Goal: Task Accomplishment & Management: Use online tool/utility

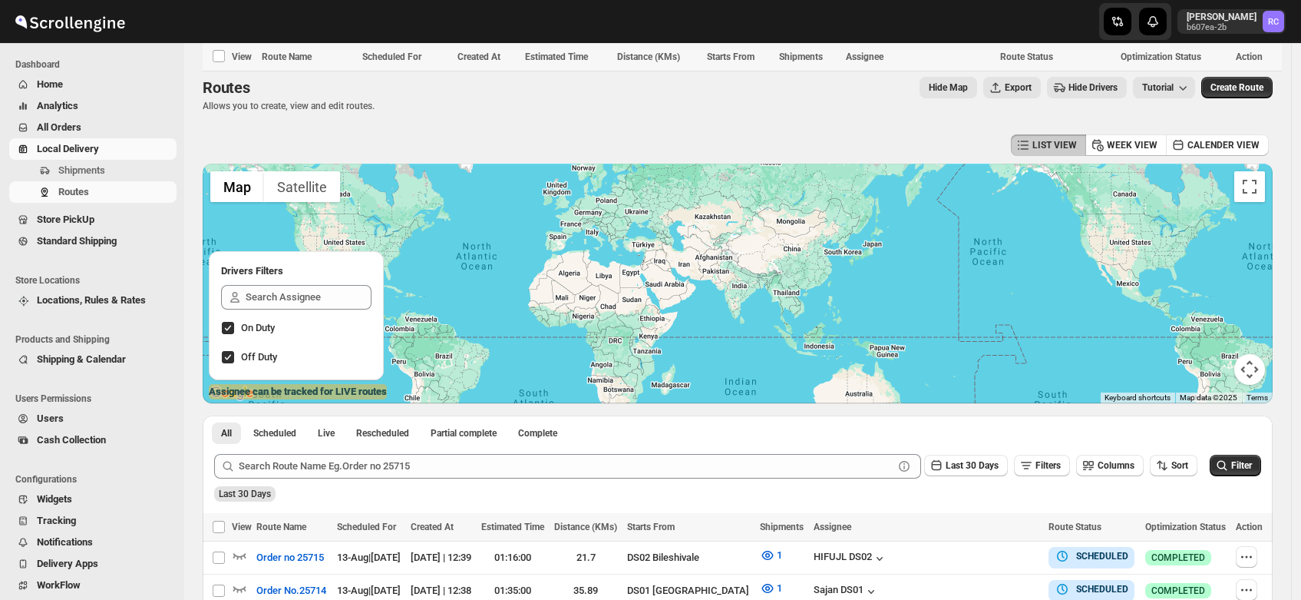
scroll to position [860, 0]
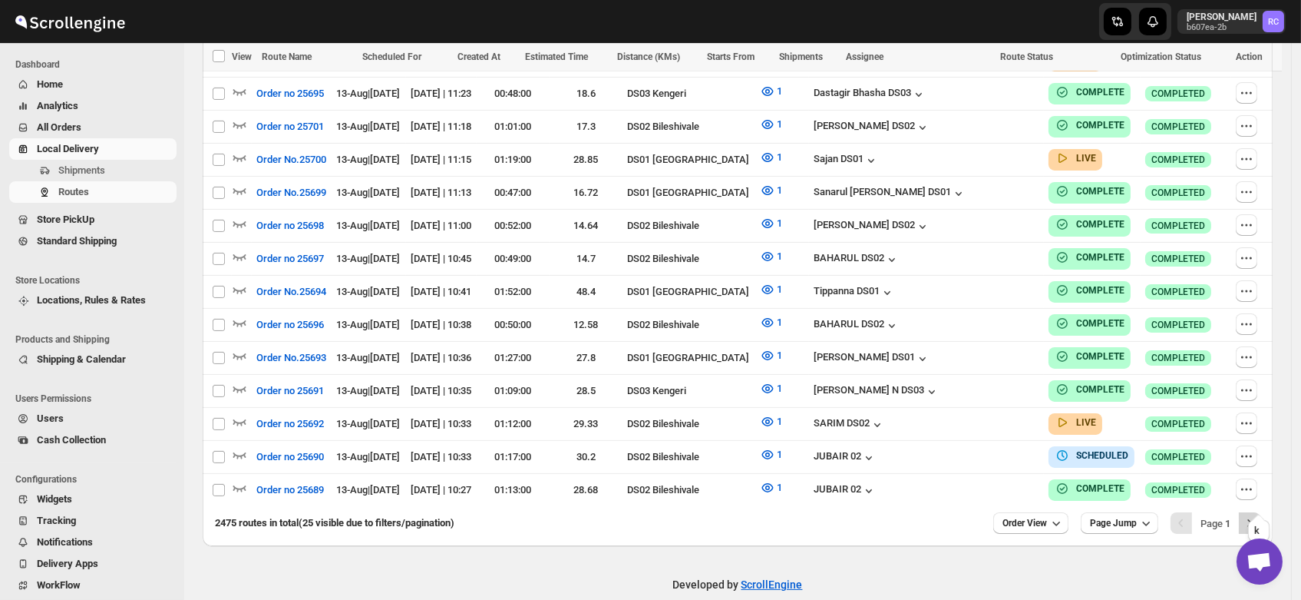
click at [1257, 515] on icon "Next" at bounding box center [1249, 522] width 15 height 15
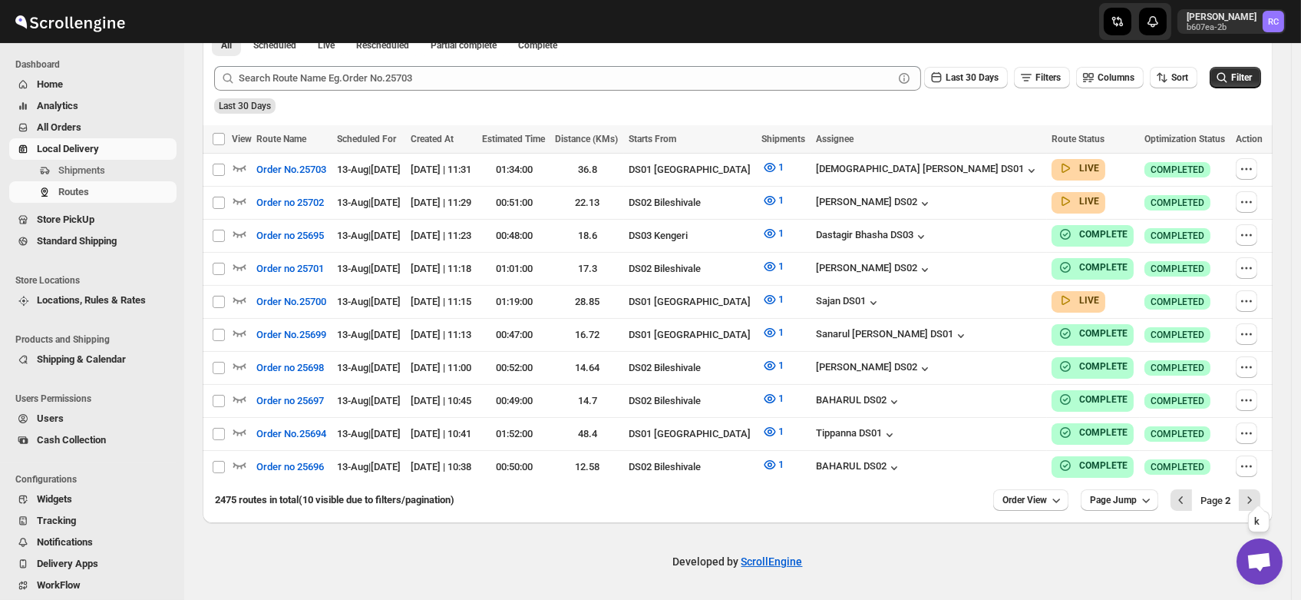
scroll to position [378, 0]
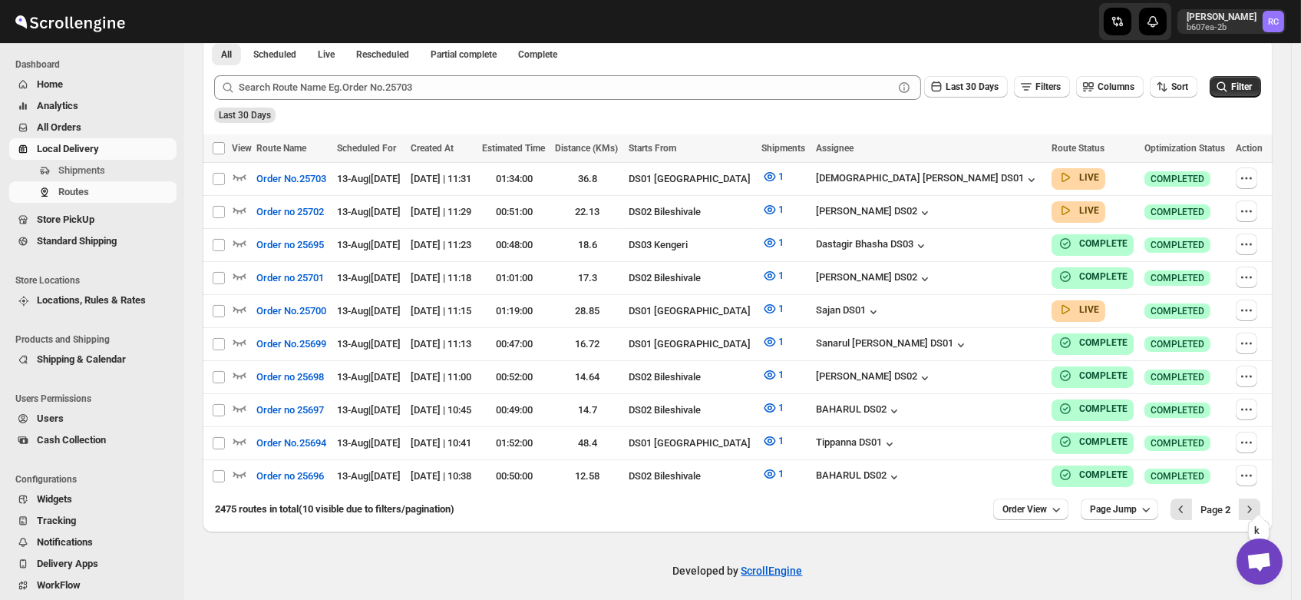
click at [1257, 501] on icon "Next" at bounding box center [1249, 508] width 15 height 15
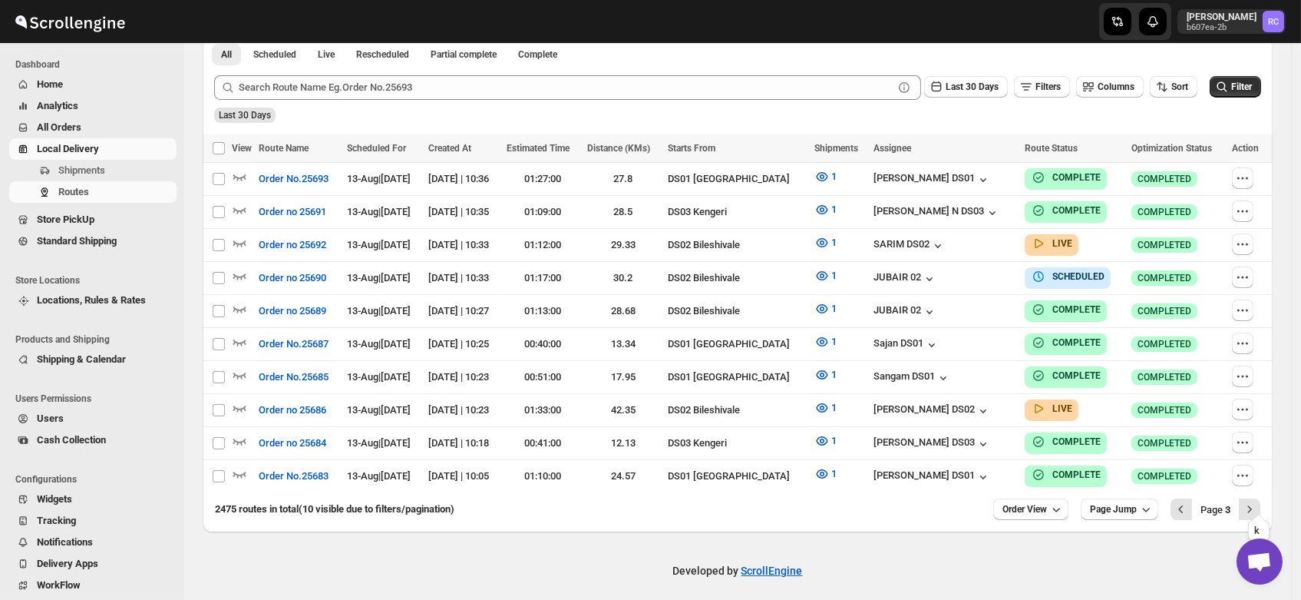
click at [1257, 501] on icon "Next" at bounding box center [1249, 508] width 15 height 15
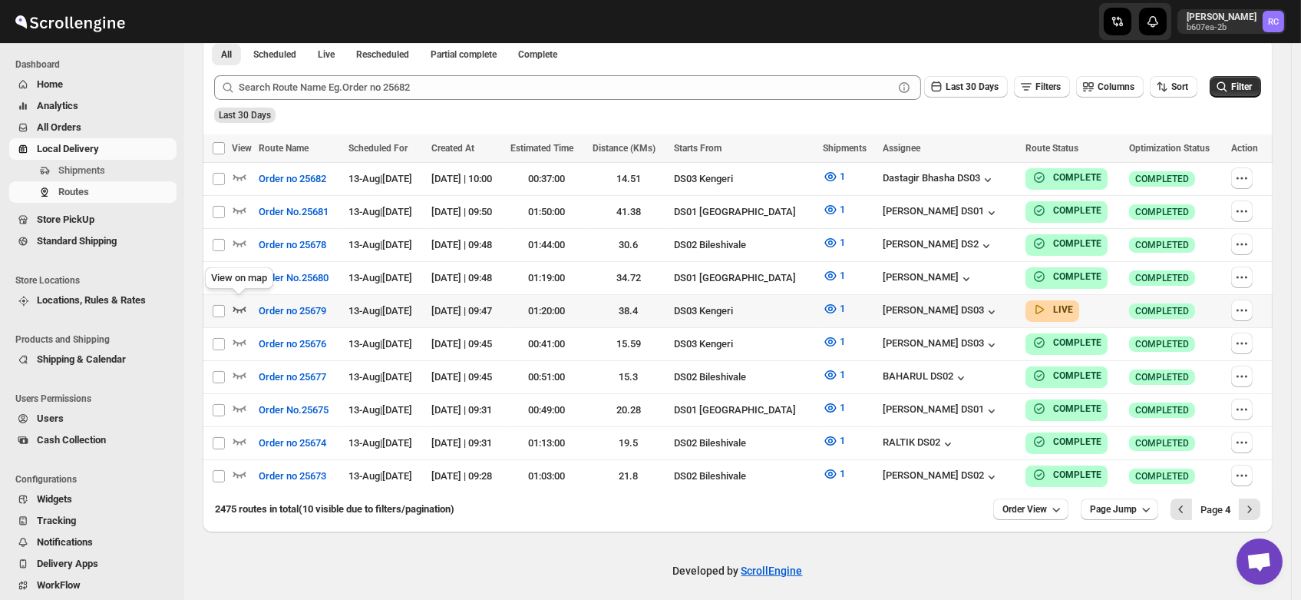
click at [240, 301] on icon "button" at bounding box center [239, 308] width 15 height 15
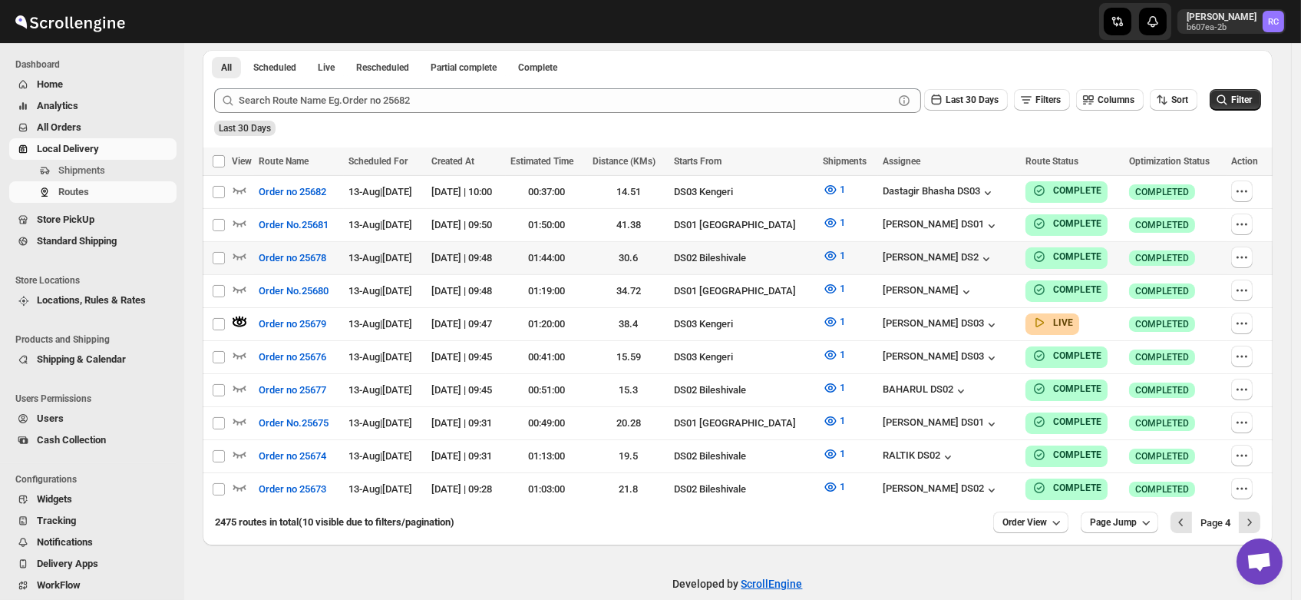
scroll to position [0, 0]
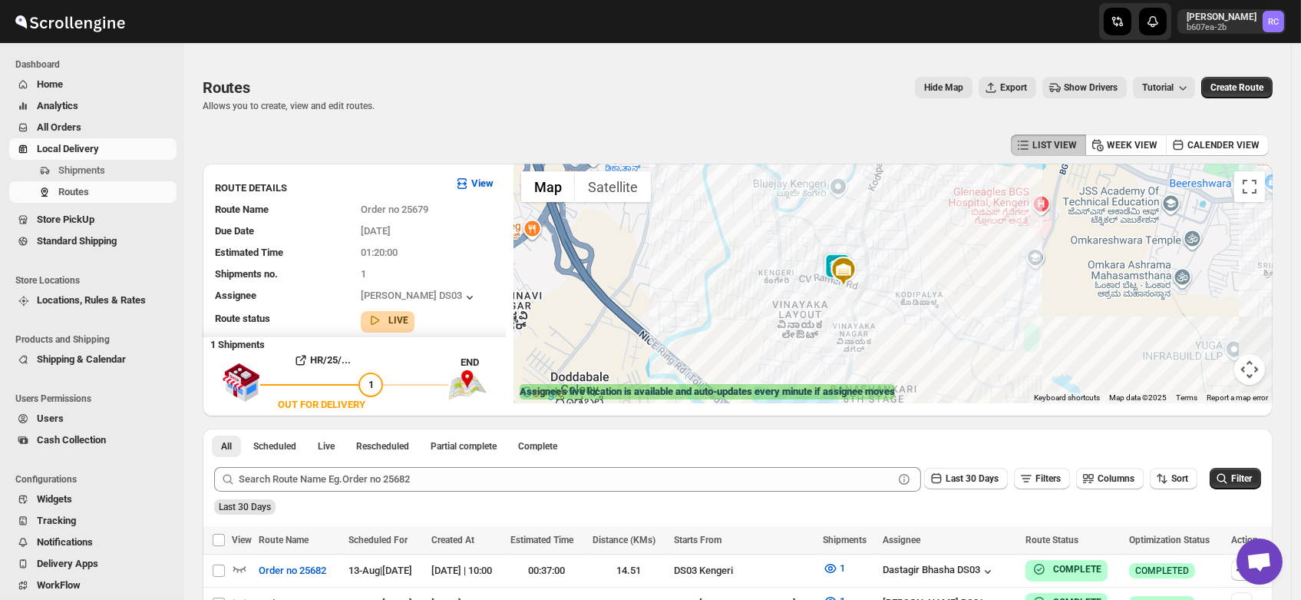
drag, startPoint x: 903, startPoint y: 350, endPoint x: 878, endPoint y: 238, distance: 114.7
click at [878, 238] on div at bounding box center [893, 284] width 759 height 240
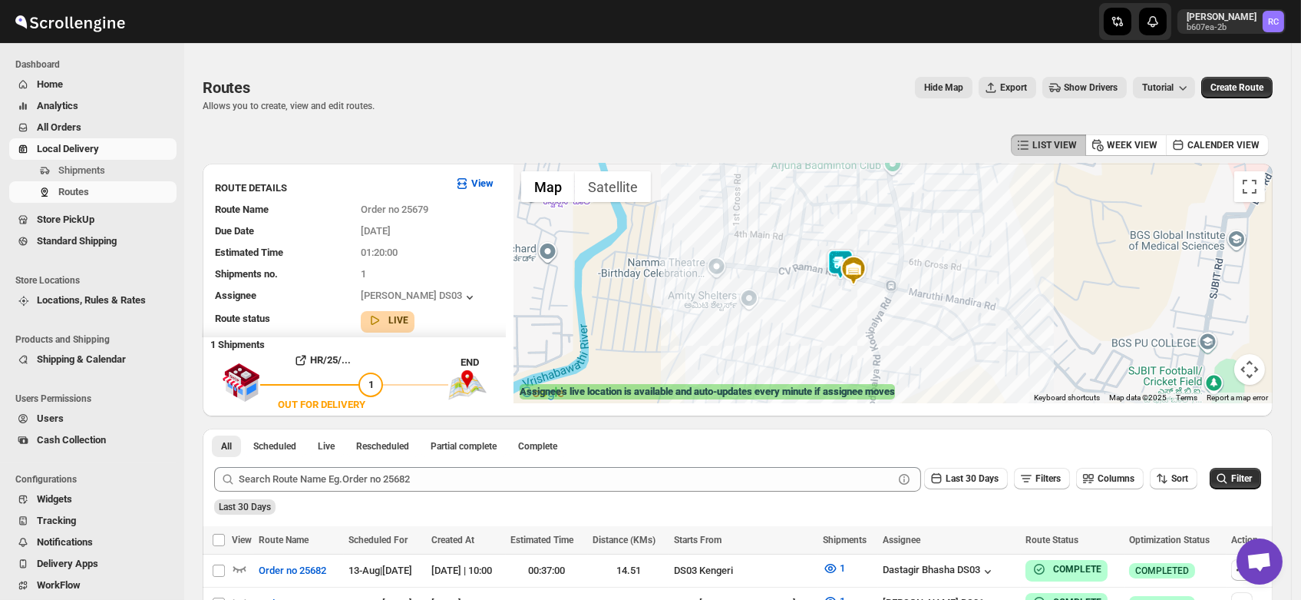
click at [837, 256] on img at bounding box center [840, 264] width 31 height 31
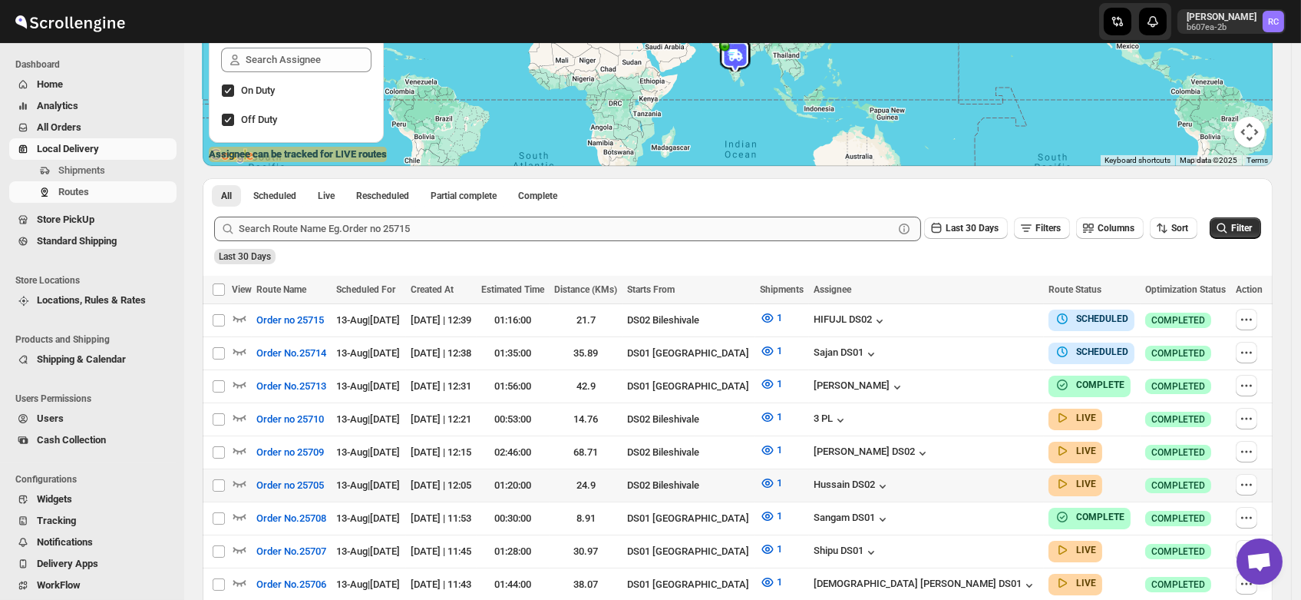
scroll to position [238, 0]
click at [240, 376] on icon "button" at bounding box center [239, 382] width 15 height 15
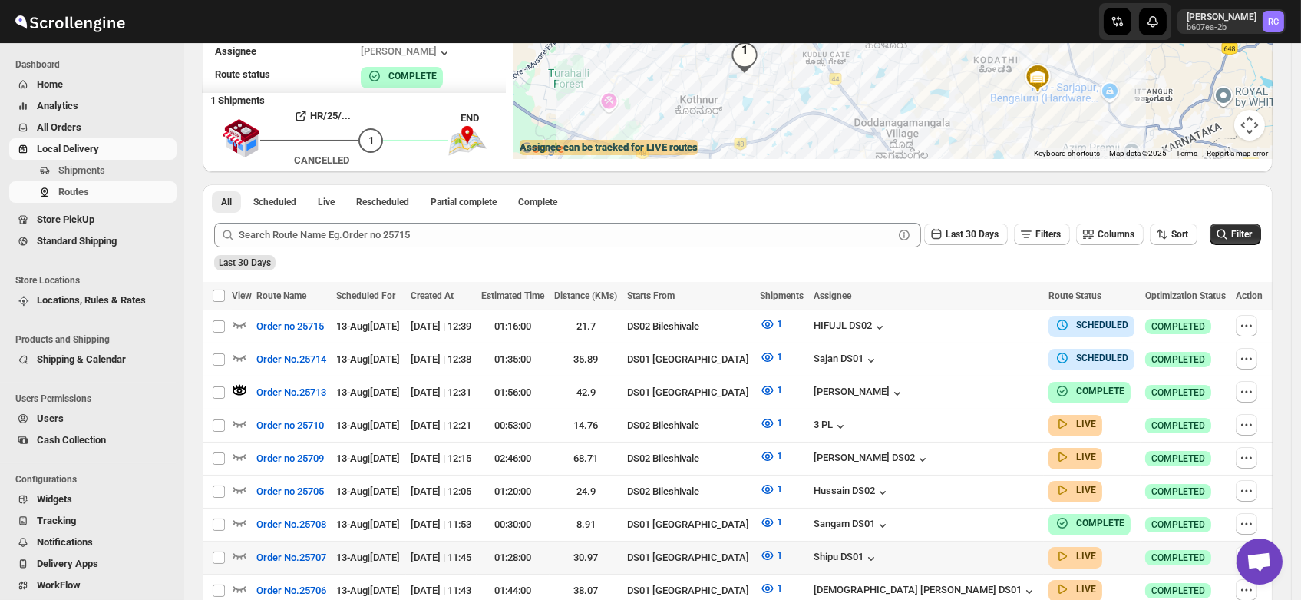
scroll to position [245, 0]
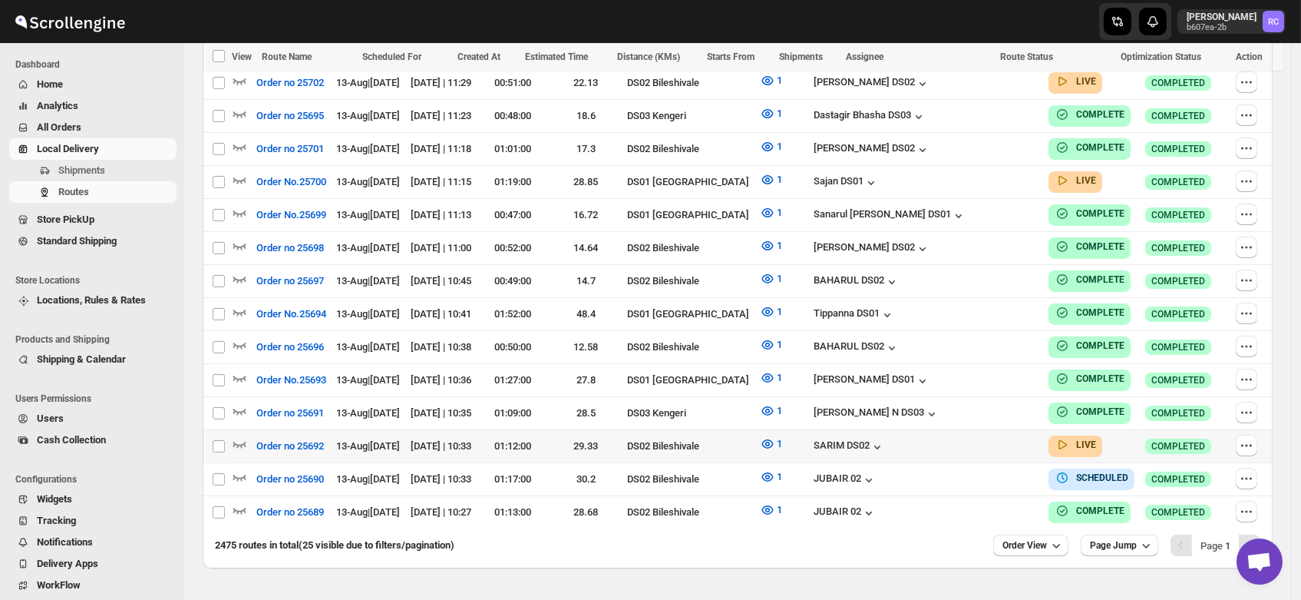
scroll to position [838, 0]
click at [885, 438] on div "SARIM DS02" at bounding box center [849, 445] width 71 height 15
click at [236, 435] on icon "button" at bounding box center [239, 442] width 15 height 15
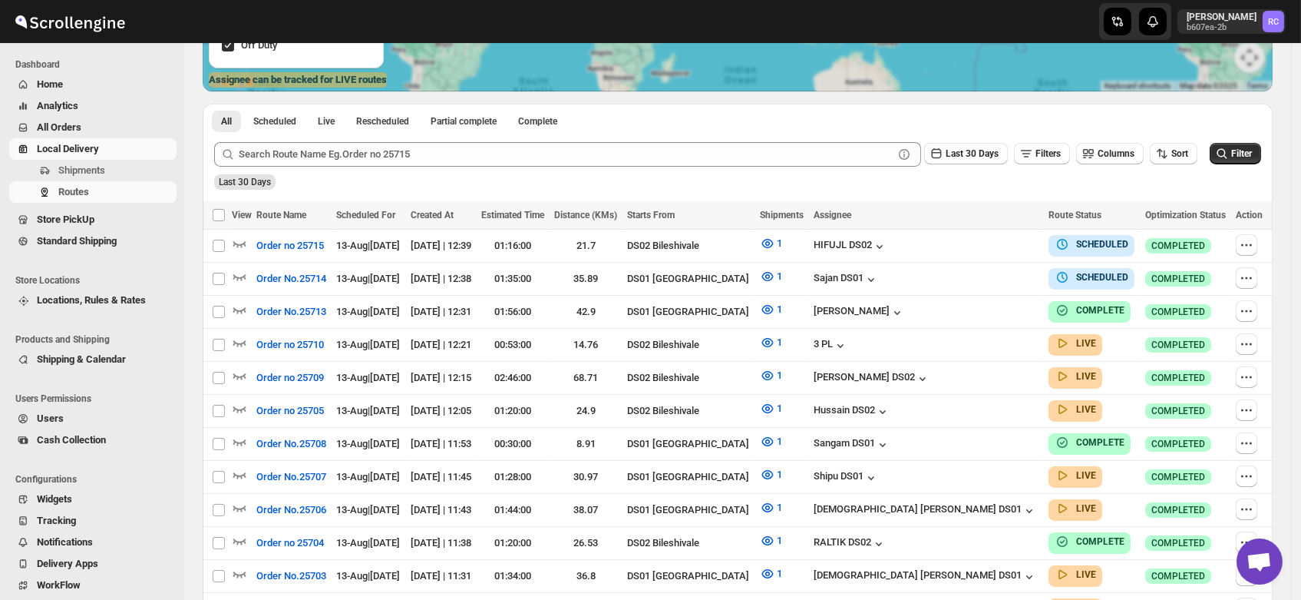
scroll to position [0, 0]
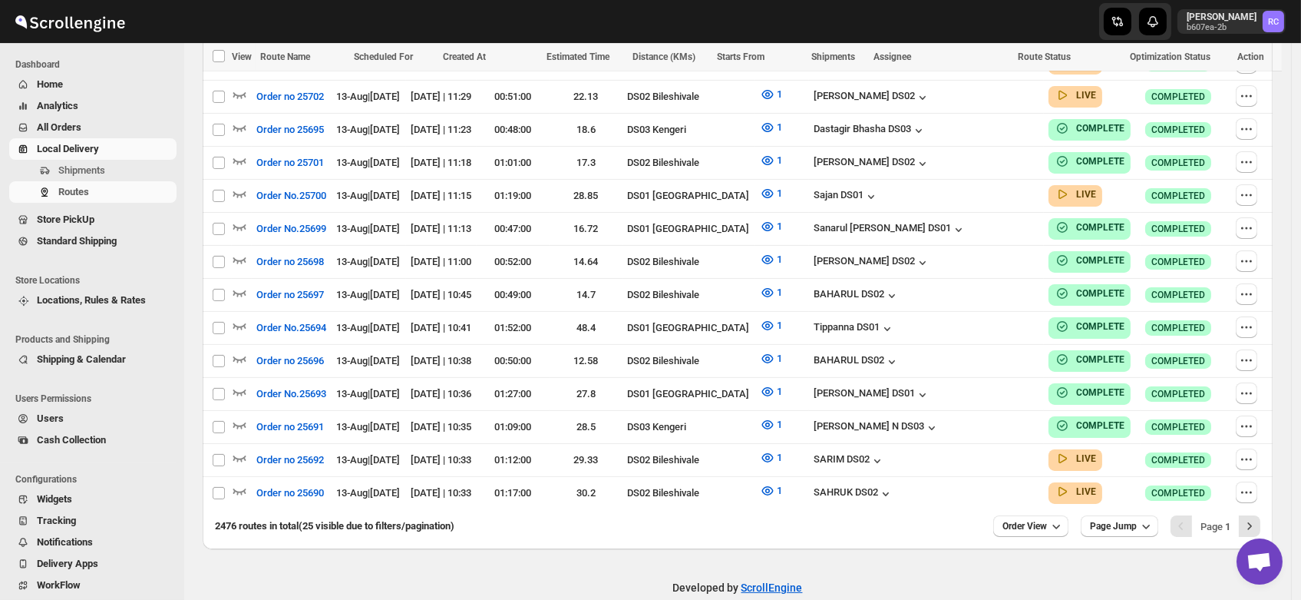
scroll to position [860, 0]
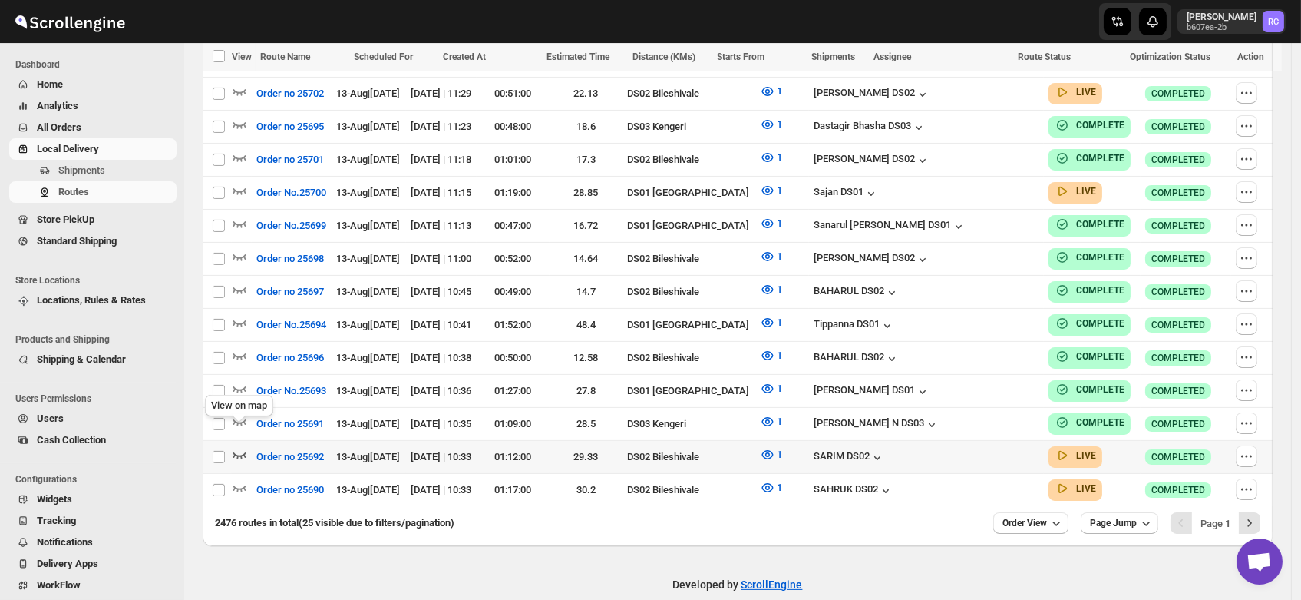
click at [235, 447] on icon "button" at bounding box center [239, 454] width 15 height 15
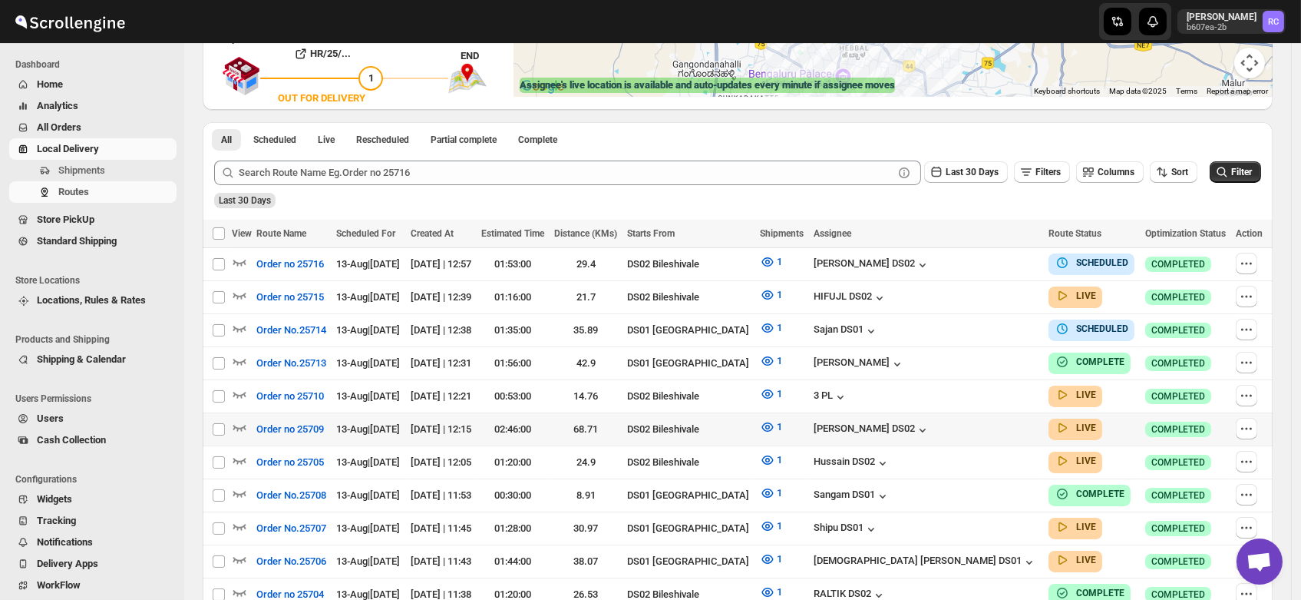
scroll to position [309, 0]
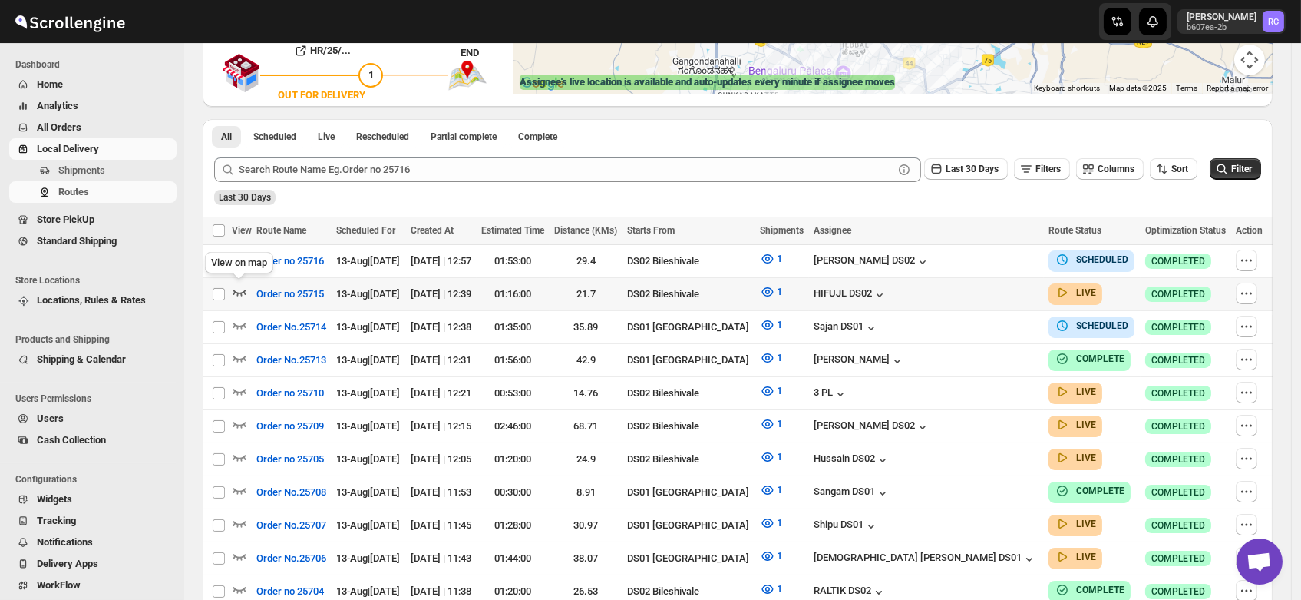
click at [236, 287] on icon "button" at bounding box center [239, 291] width 15 height 15
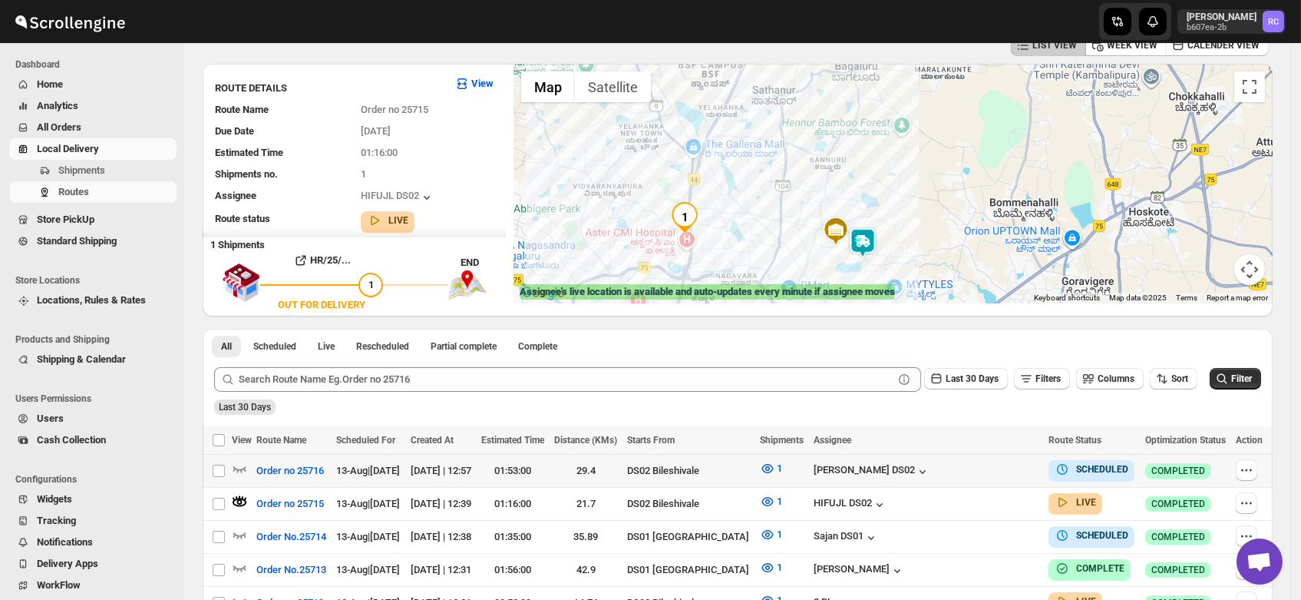
scroll to position [92, 0]
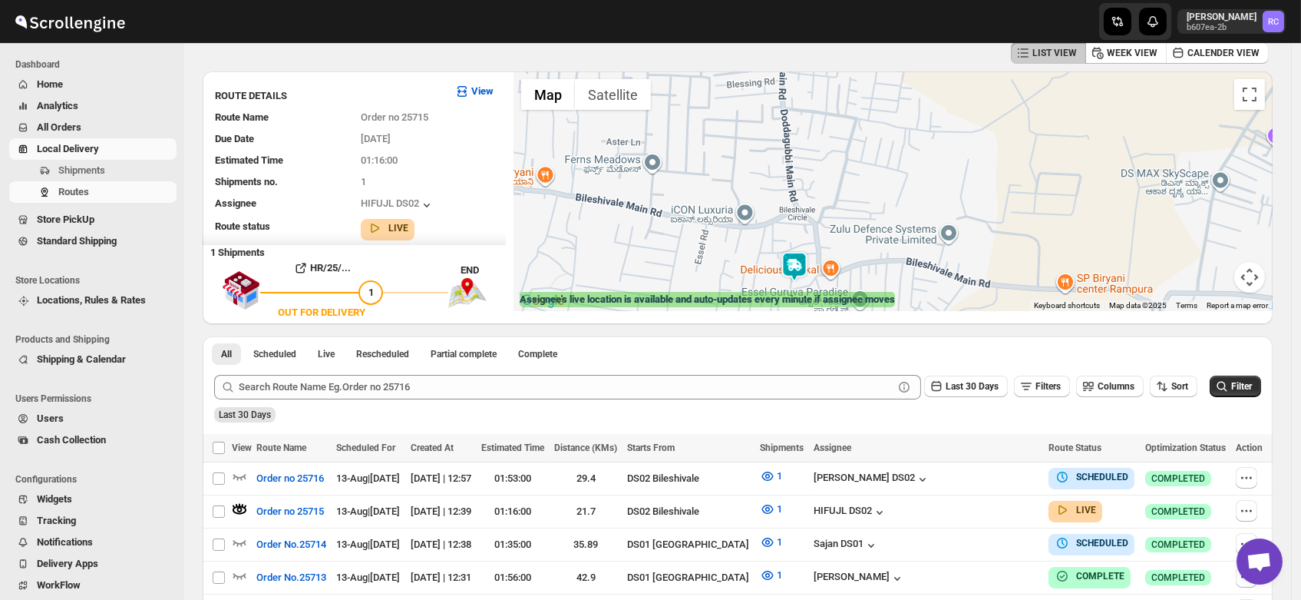
click at [798, 255] on img at bounding box center [794, 266] width 31 height 31
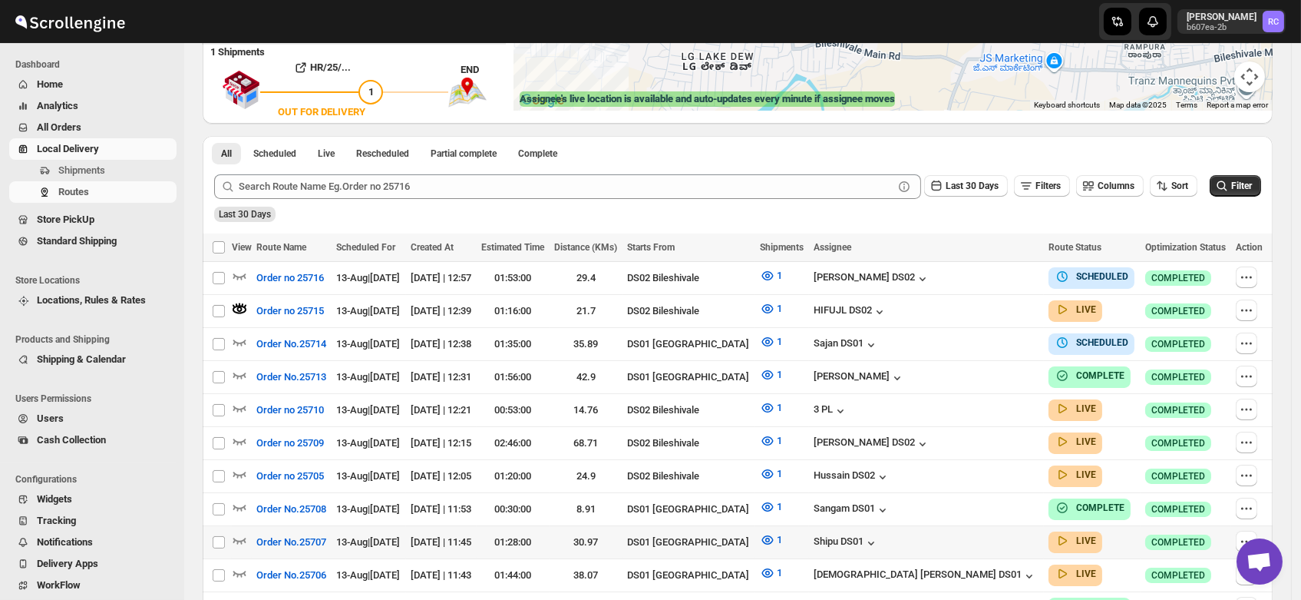
scroll to position [306, 0]
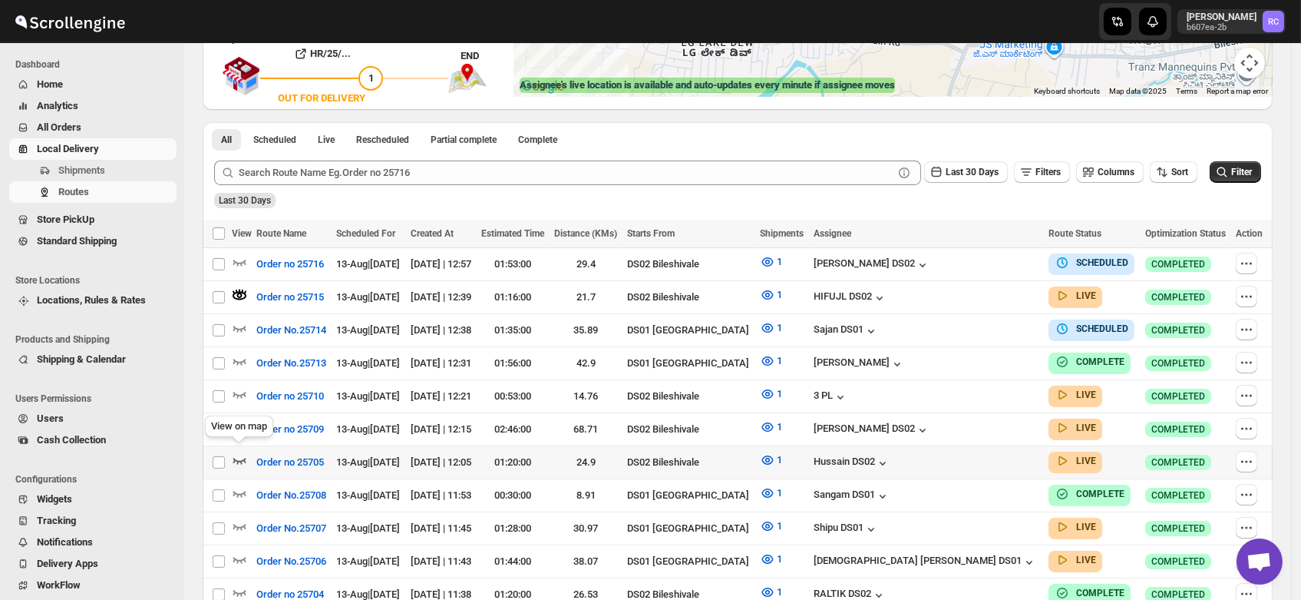
click at [236, 452] on icon "button" at bounding box center [239, 459] width 15 height 15
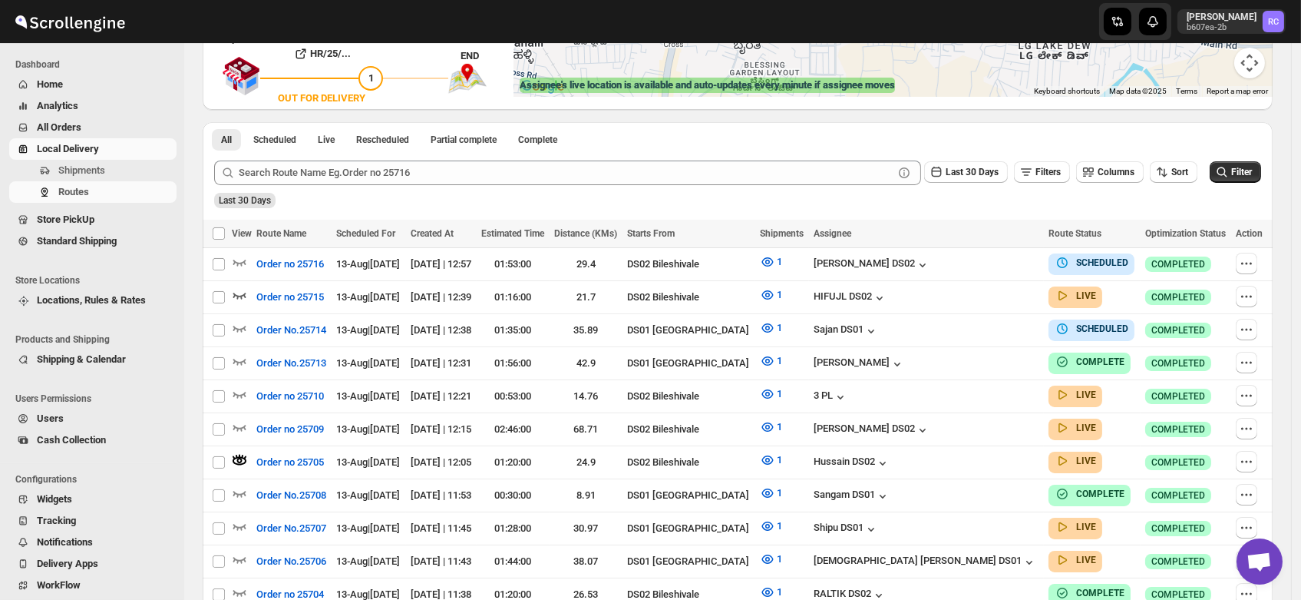
scroll to position [0, 0]
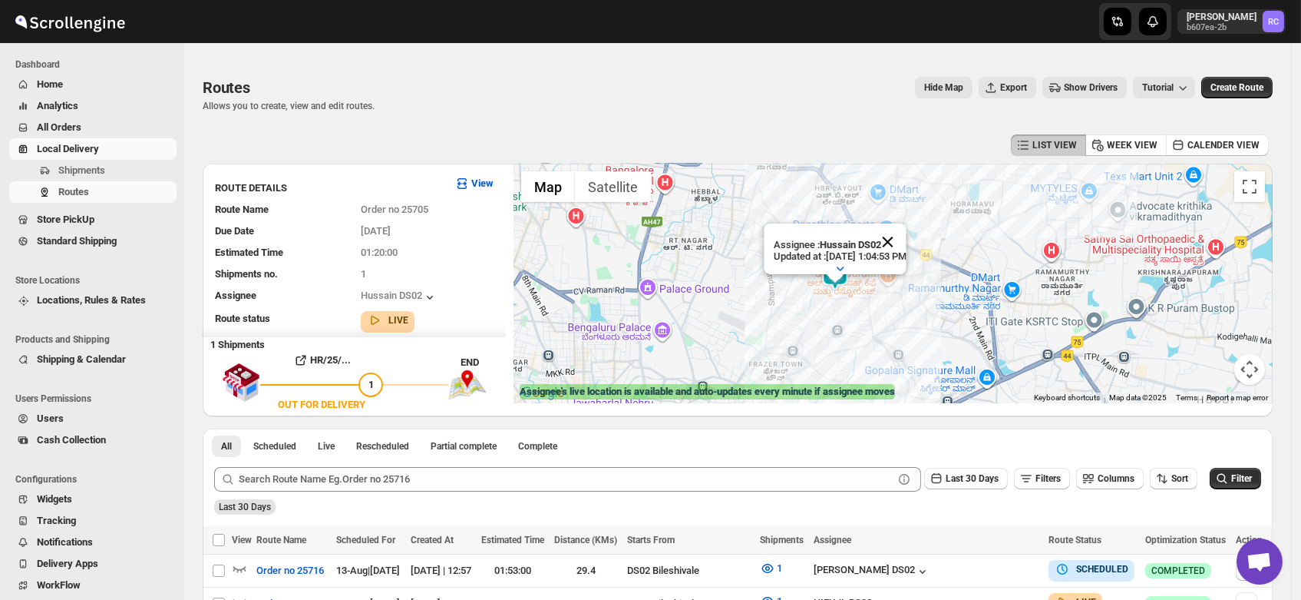
click at [906, 223] on button "Close" at bounding box center [887, 241] width 37 height 37
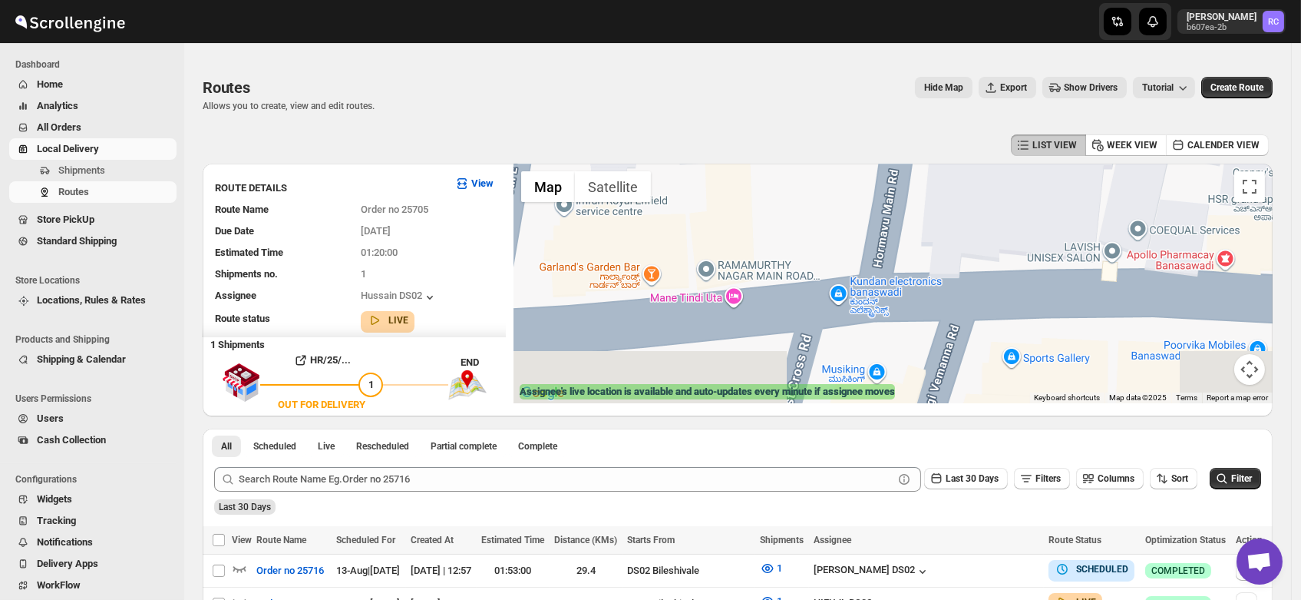
drag, startPoint x: 902, startPoint y: 338, endPoint x: 1056, endPoint y: 138, distance: 252.3
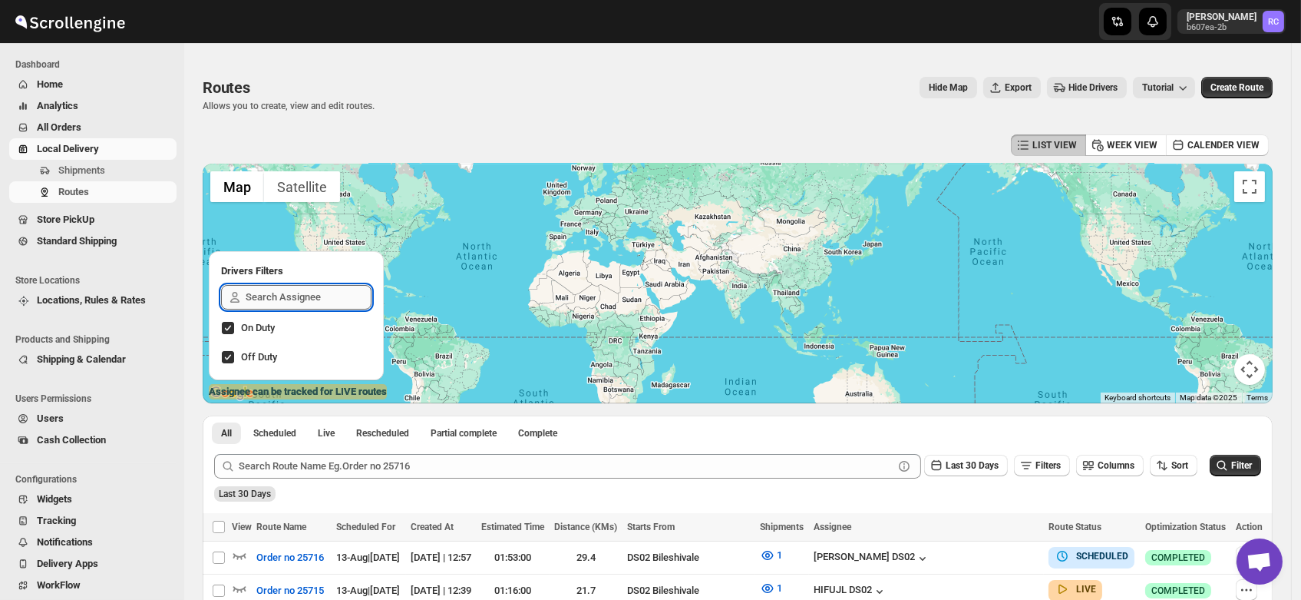
click at [257, 300] on input "text" at bounding box center [309, 297] width 126 height 25
type input "sai"
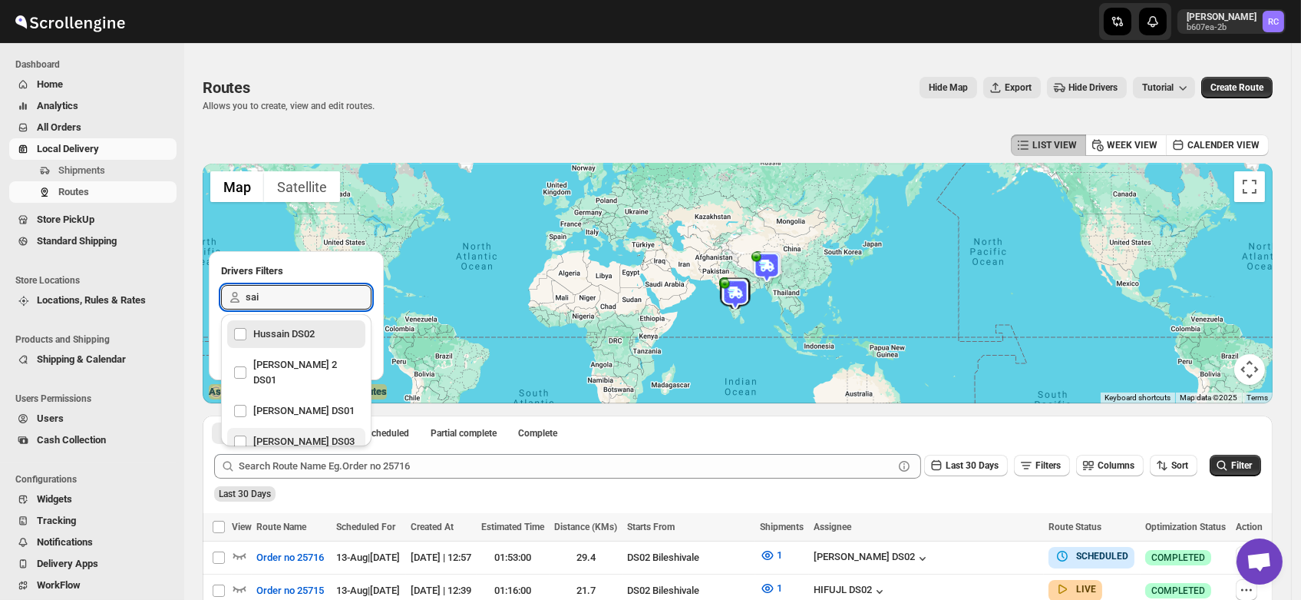
click at [283, 431] on div "[PERSON_NAME] DS03" at bounding box center [296, 441] width 126 height 21
checkbox input "true"
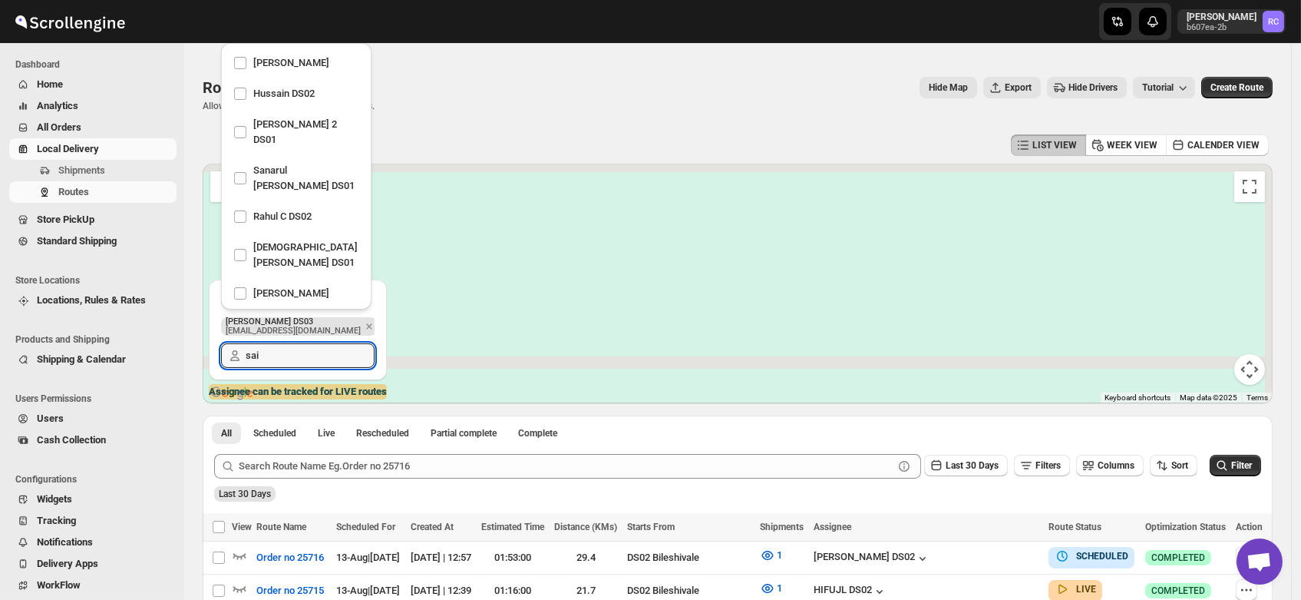
scroll to position [622, 0]
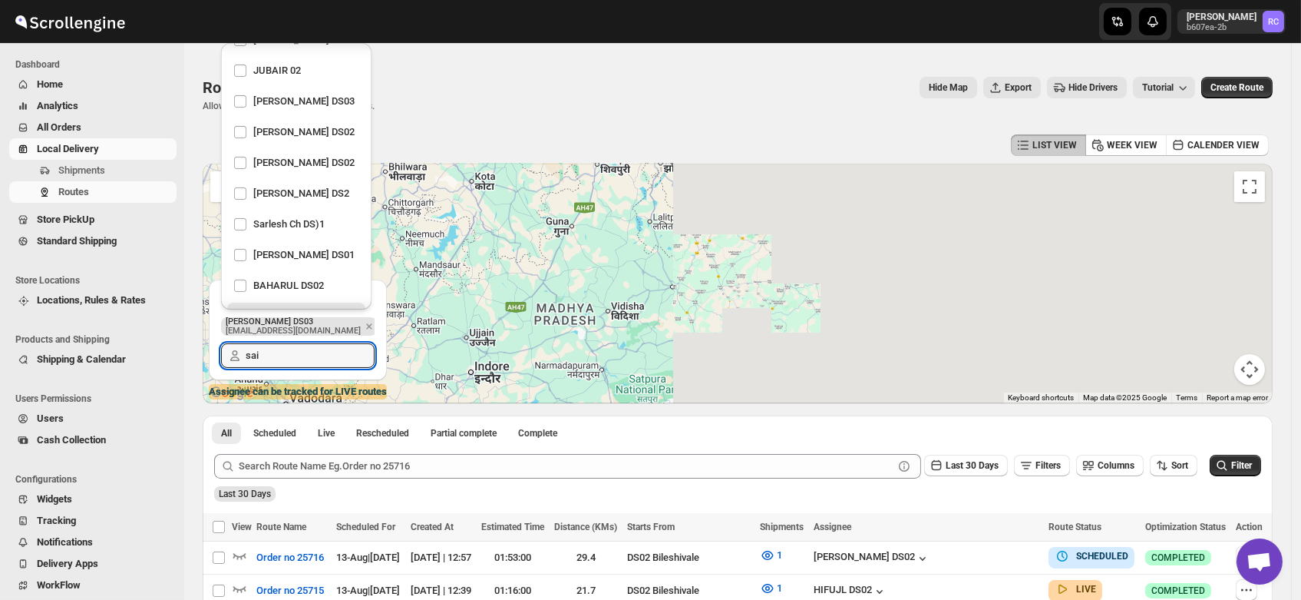
type input "sai"
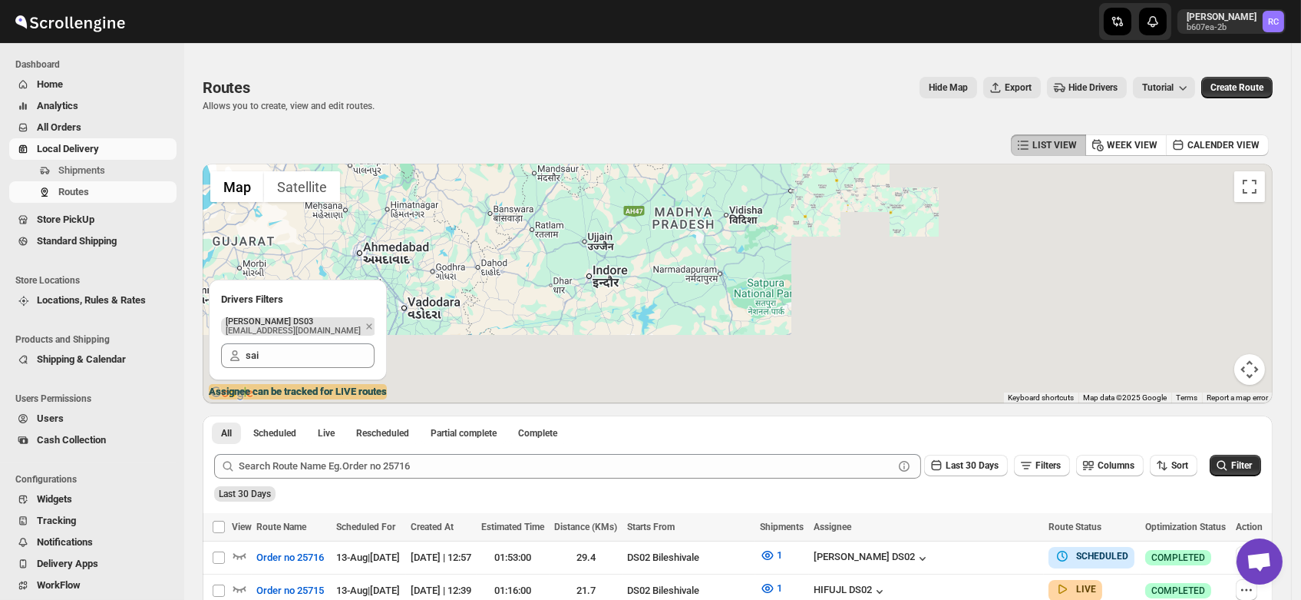
drag, startPoint x: 633, startPoint y: 355, endPoint x: 756, endPoint y: 249, distance: 162.3
click at [756, 249] on div at bounding box center [738, 284] width 1070 height 240
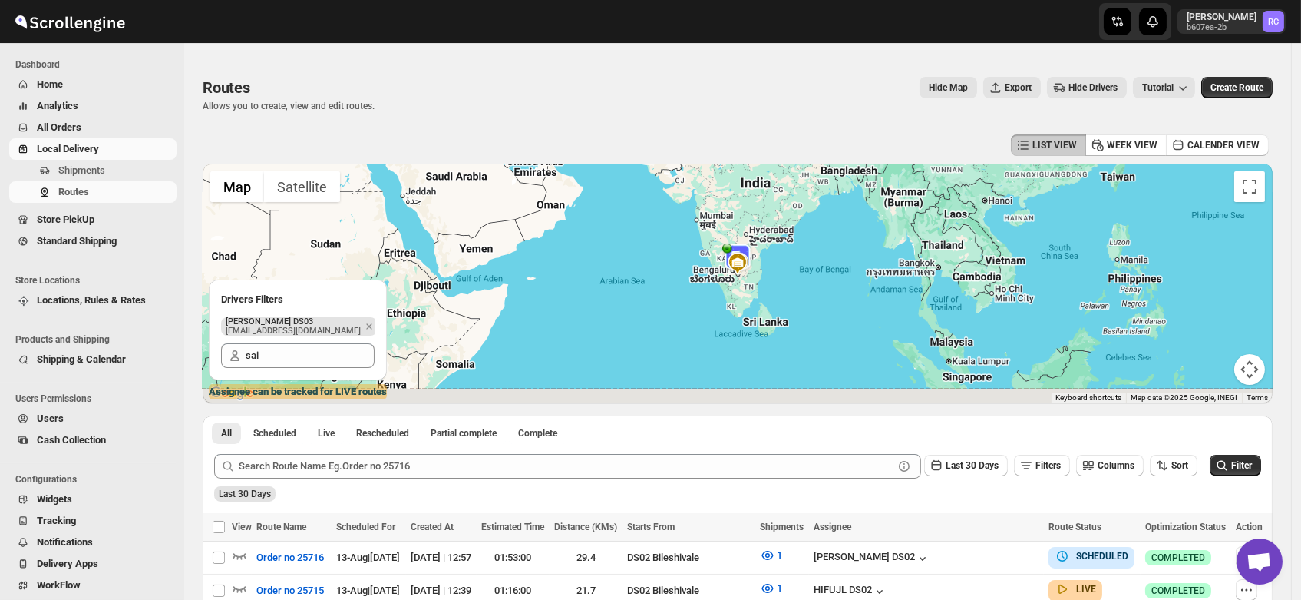
drag, startPoint x: 771, startPoint y: 355, endPoint x: 760, endPoint y: 285, distance: 70.8
click at [760, 285] on div at bounding box center [738, 284] width 1070 height 240
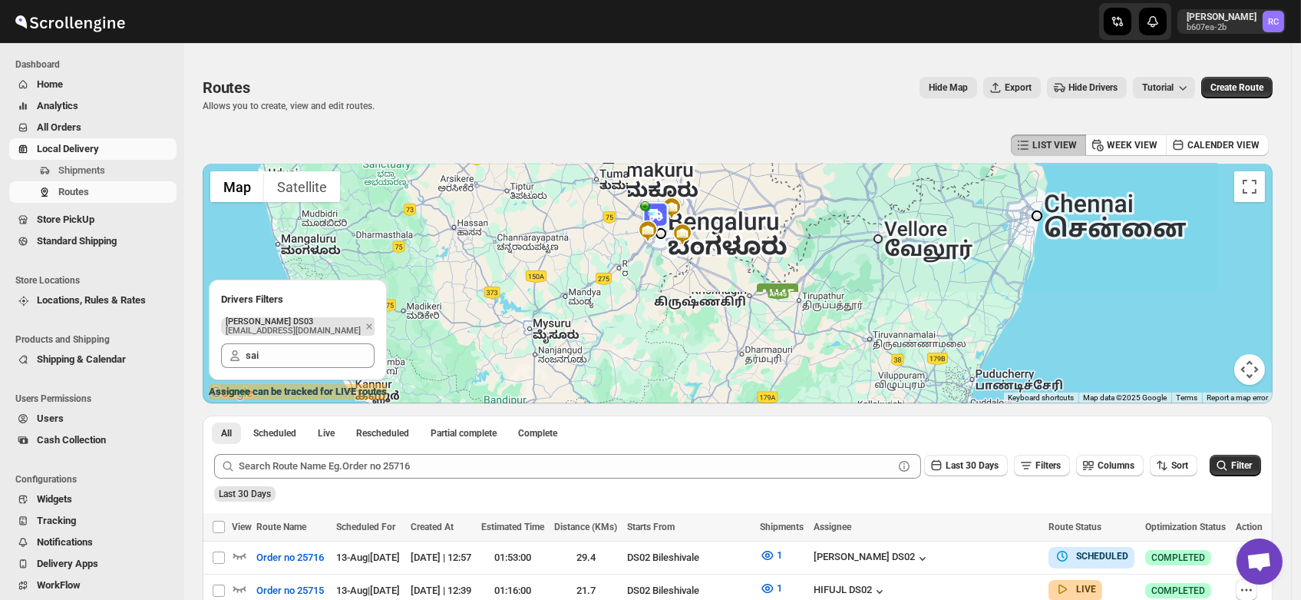
drag, startPoint x: 622, startPoint y: 179, endPoint x: 646, endPoint y: 324, distance: 147.0
click at [646, 324] on div at bounding box center [738, 284] width 1070 height 240
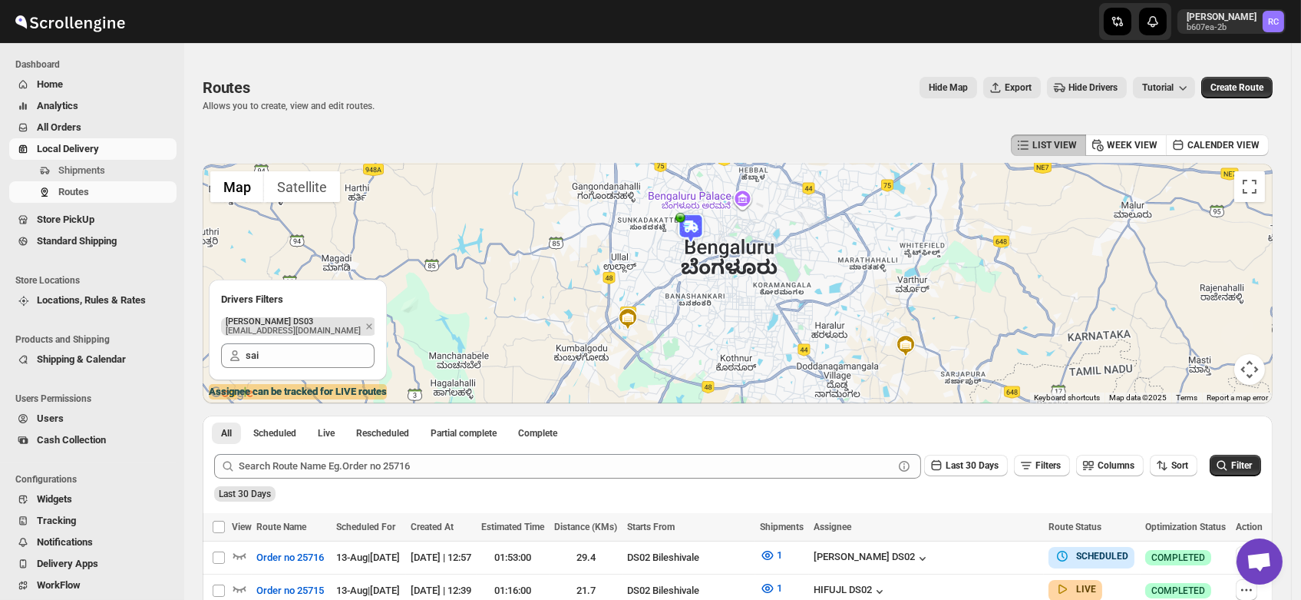
drag, startPoint x: 685, startPoint y: 231, endPoint x: 706, endPoint y: 282, distance: 55.0
click at [706, 282] on div at bounding box center [738, 284] width 1070 height 240
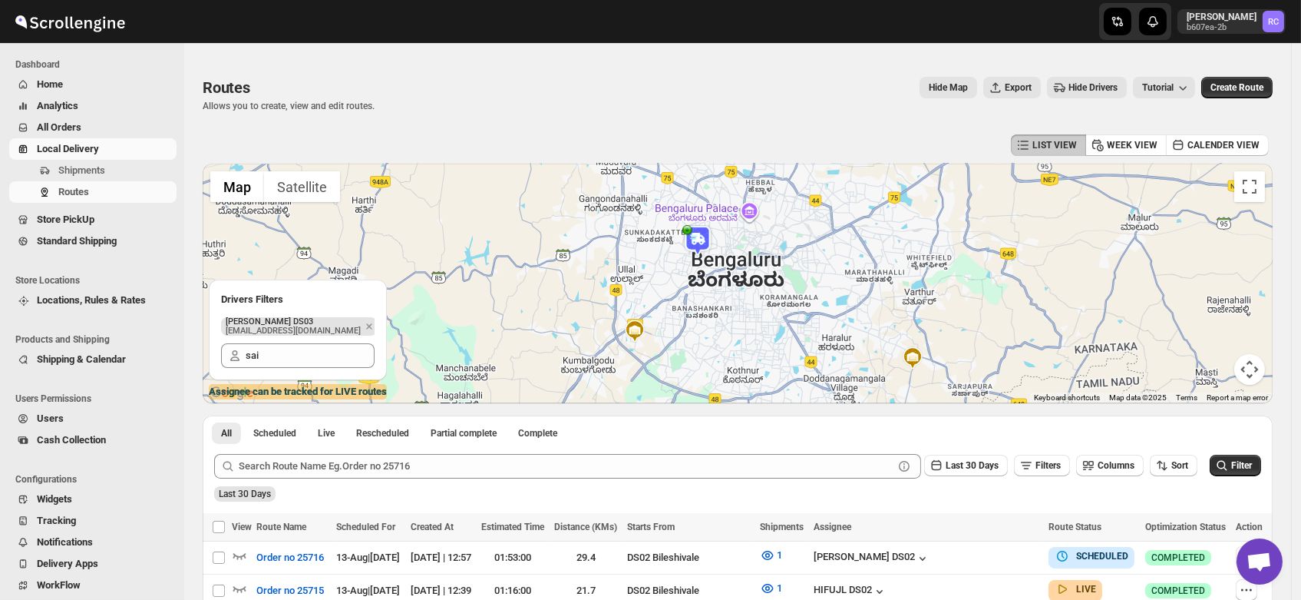
click at [705, 240] on img at bounding box center [697, 240] width 31 height 31
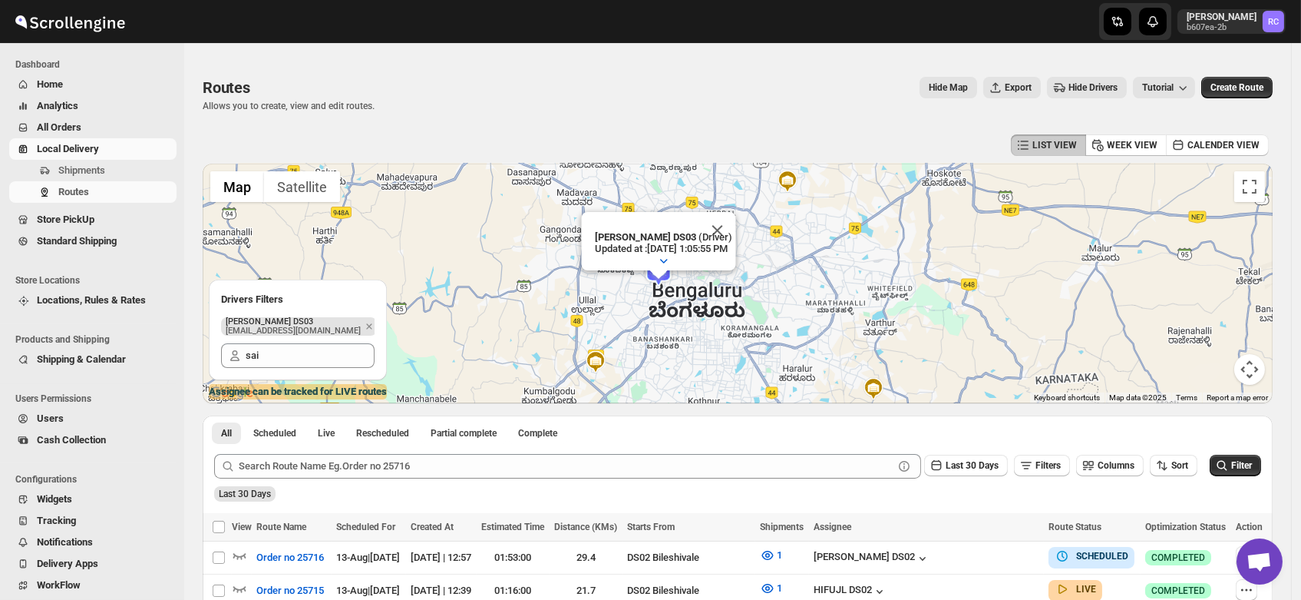
drag, startPoint x: 547, startPoint y: 316, endPoint x: 884, endPoint y: 242, distance: 345.0
click at [884, 242] on div "To navigate, press the arrow keys. Saibur Rahman DS03 (Driver) Updated at : 8/1…" at bounding box center [738, 284] width 1070 height 240
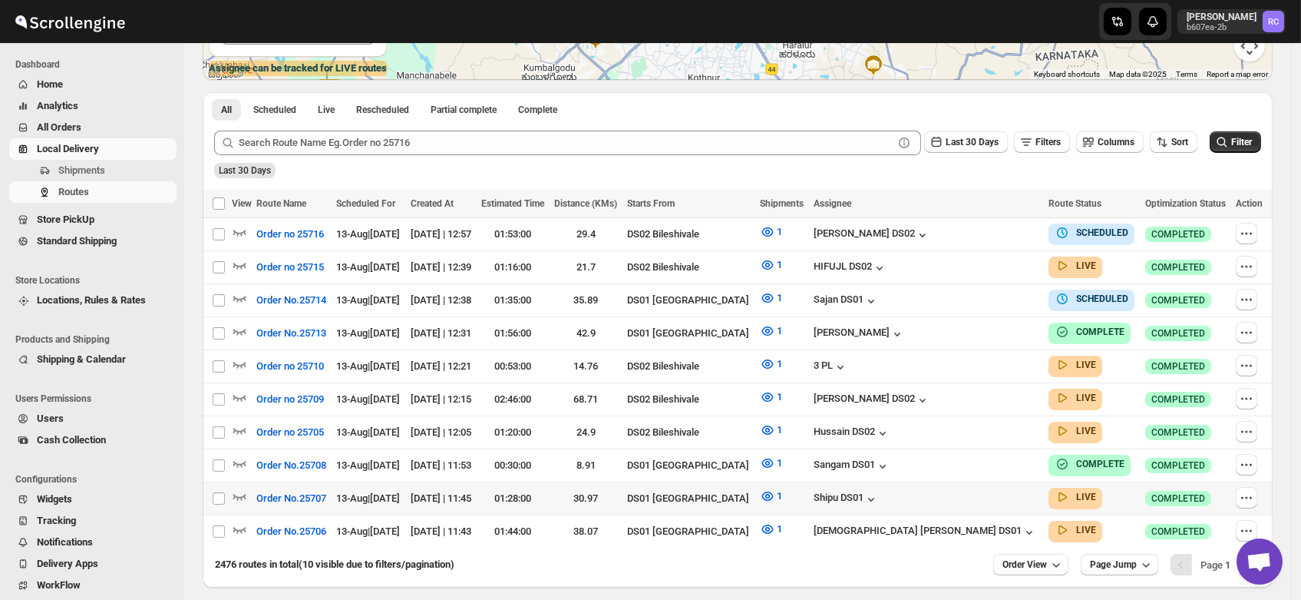
scroll to position [378, 0]
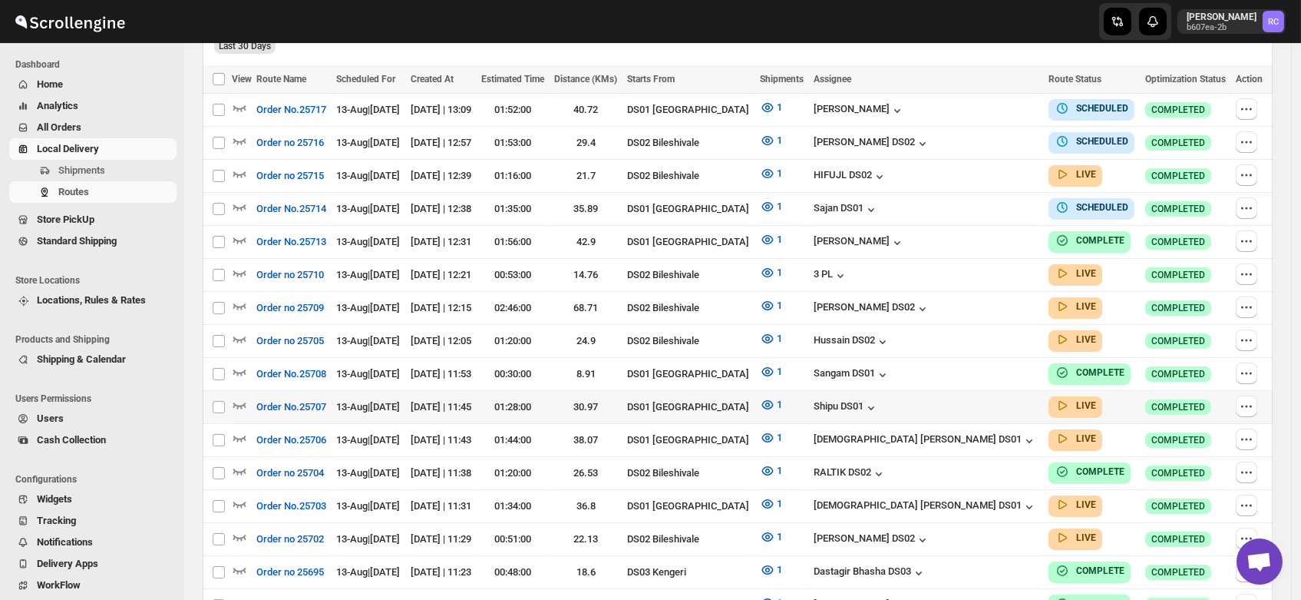
scroll to position [459, 0]
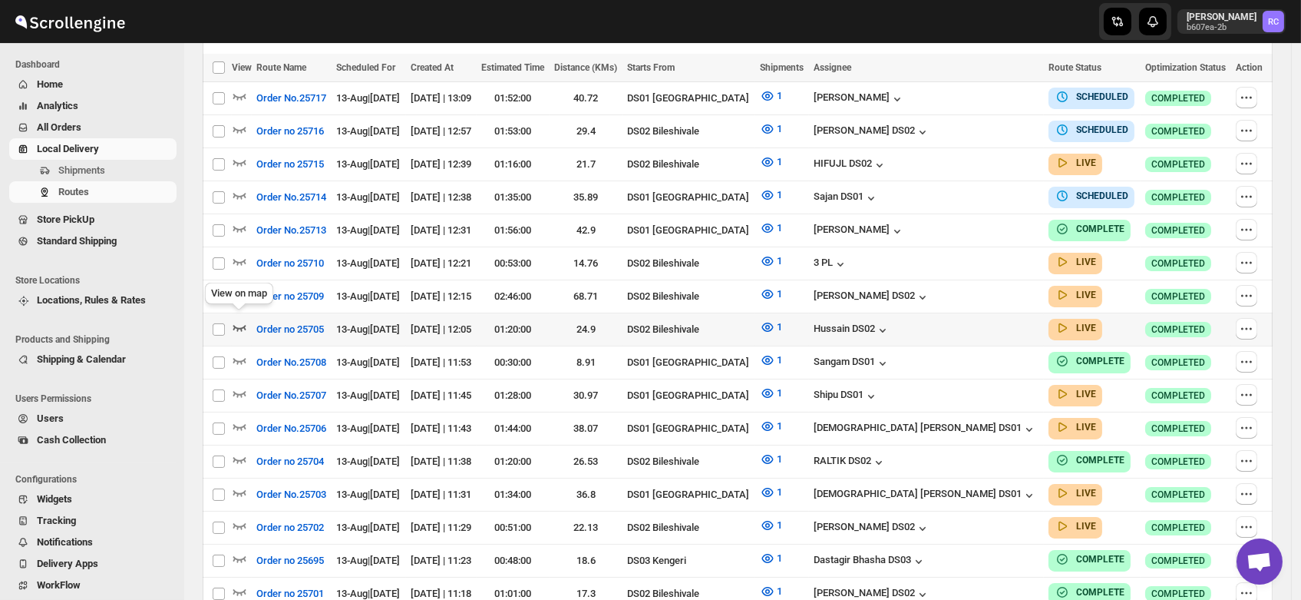
click at [236, 319] on icon "button" at bounding box center [239, 326] width 15 height 15
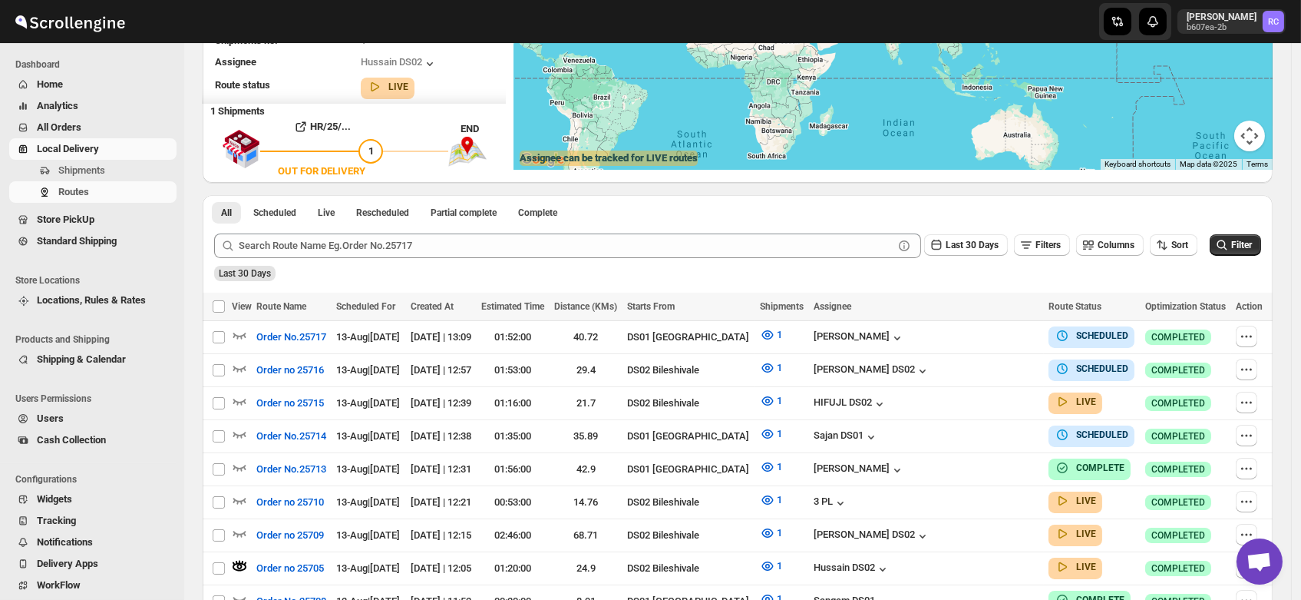
scroll to position [0, 0]
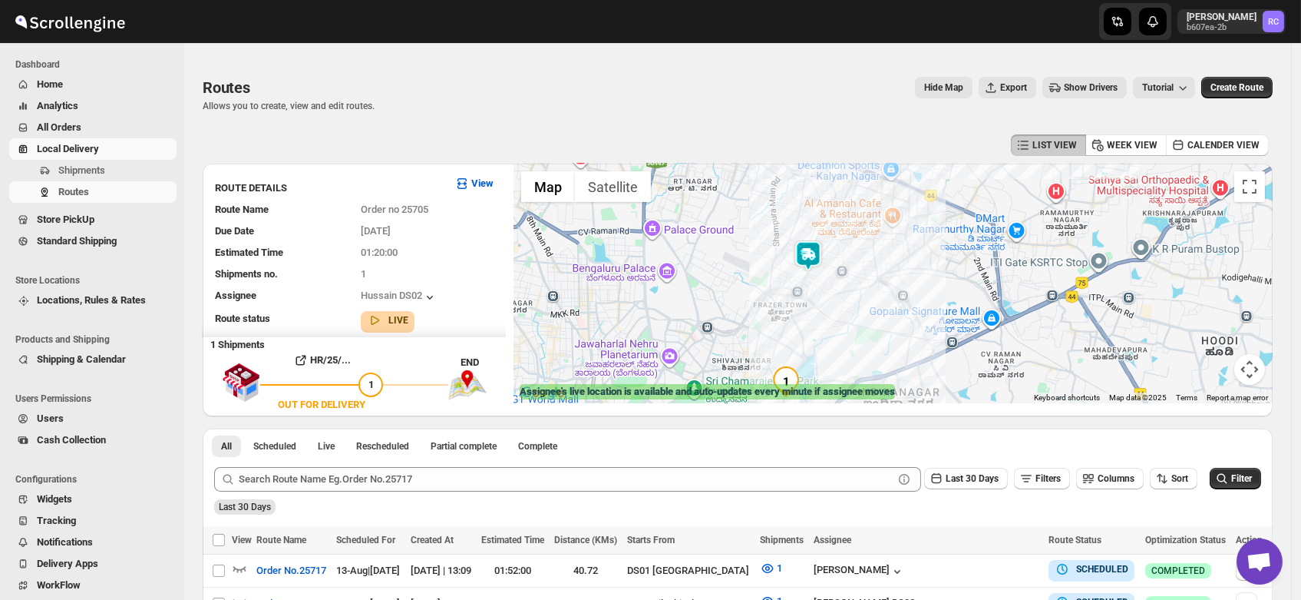
click at [818, 248] on img at bounding box center [808, 255] width 31 height 31
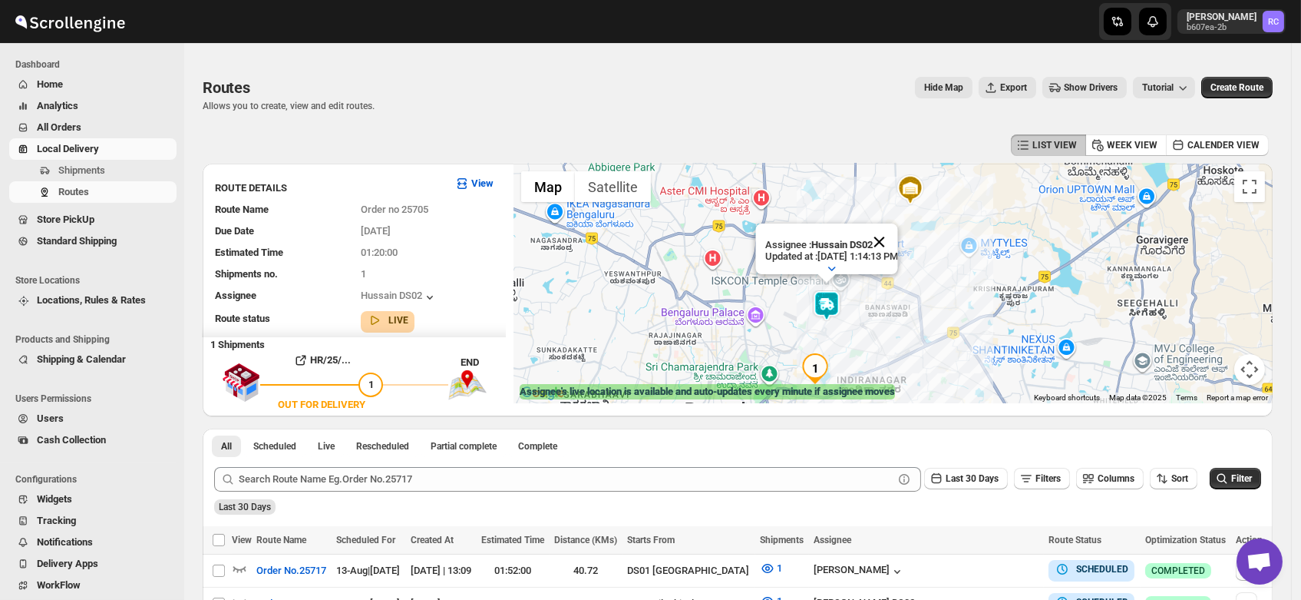
click at [897, 226] on button "Close" at bounding box center [879, 241] width 37 height 37
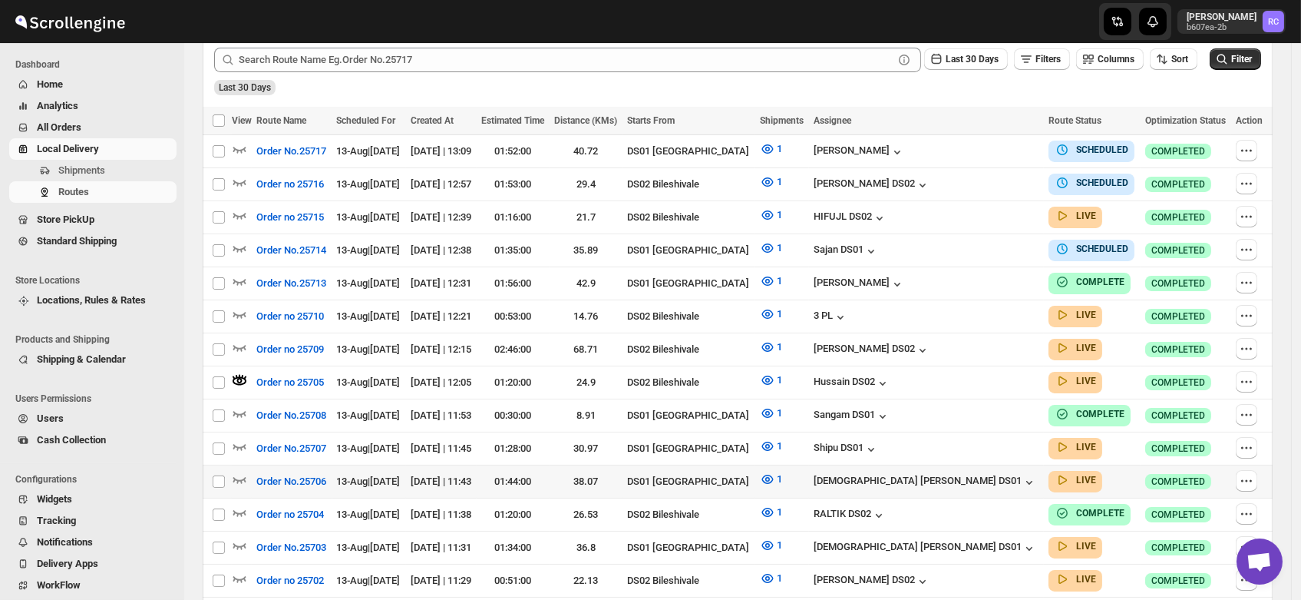
scroll to position [448, 0]
